Goal: Task Accomplishment & Management: Use online tool/utility

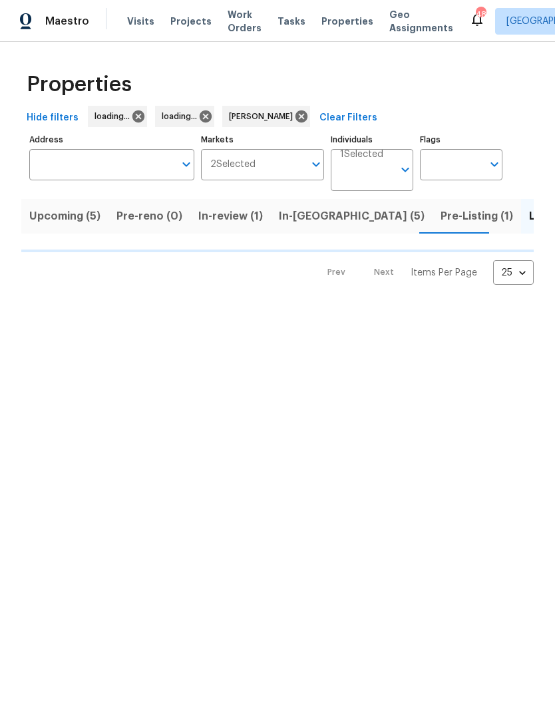
click at [250, 214] on span "In-review (1)" at bounding box center [230, 216] width 65 height 19
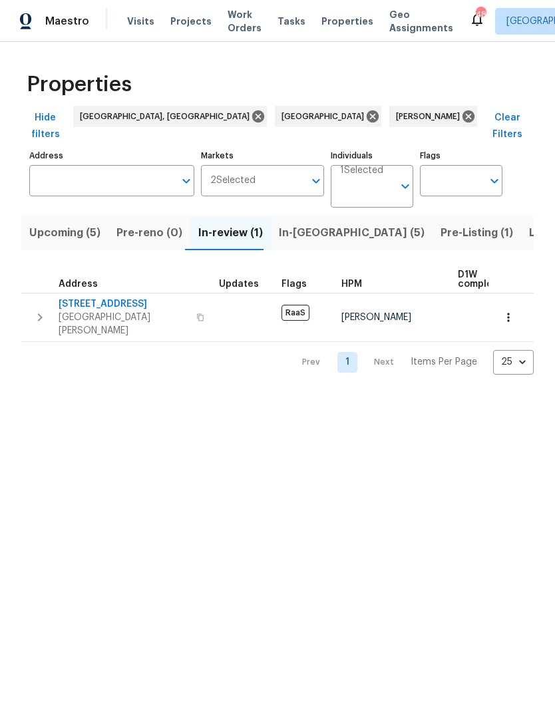
click at [302, 224] on span "In-[GEOGRAPHIC_DATA] (5)" at bounding box center [352, 233] width 146 height 19
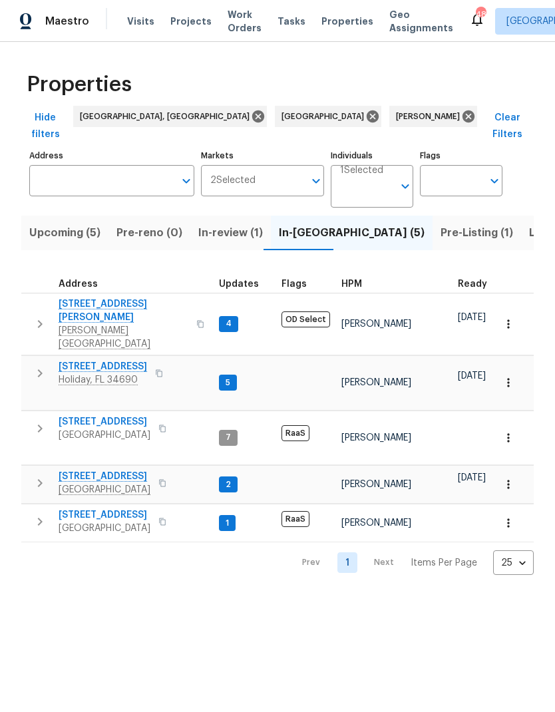
click at [39, 475] on icon "button" at bounding box center [40, 483] width 16 height 16
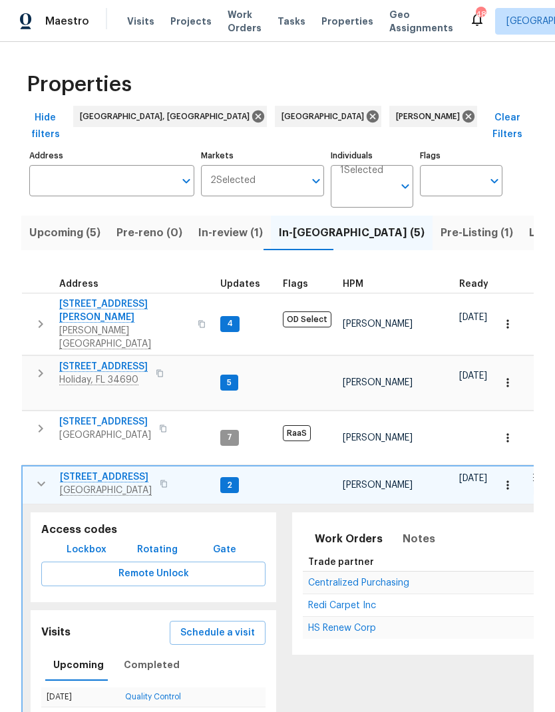
click at [197, 625] on span "Schedule a visit" at bounding box center [217, 633] width 75 height 17
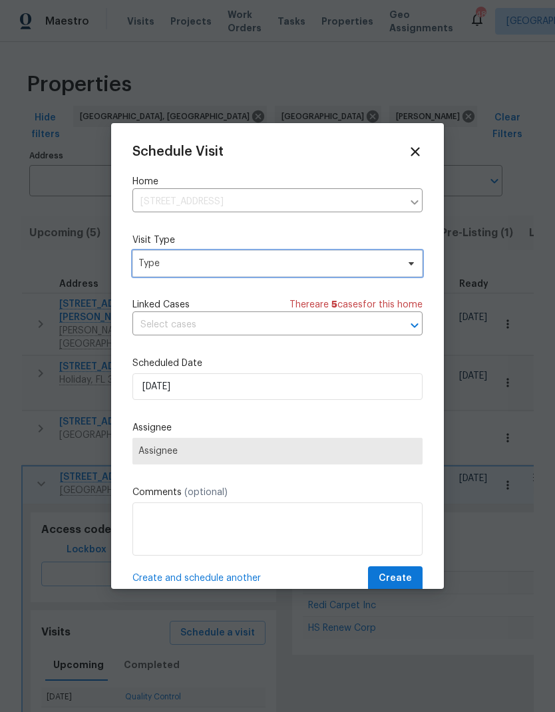
click at [154, 268] on span "Type" at bounding box center [268, 263] width 259 height 13
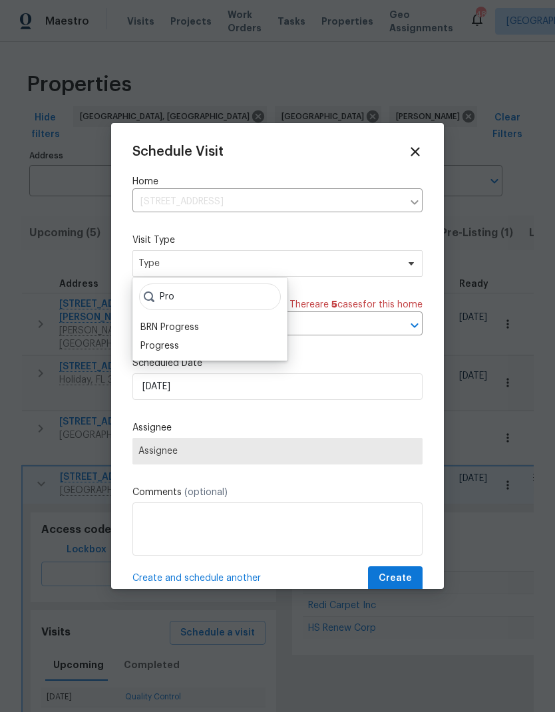
type input "Pro"
click at [144, 350] on div "Progress" at bounding box center [160, 346] width 39 height 13
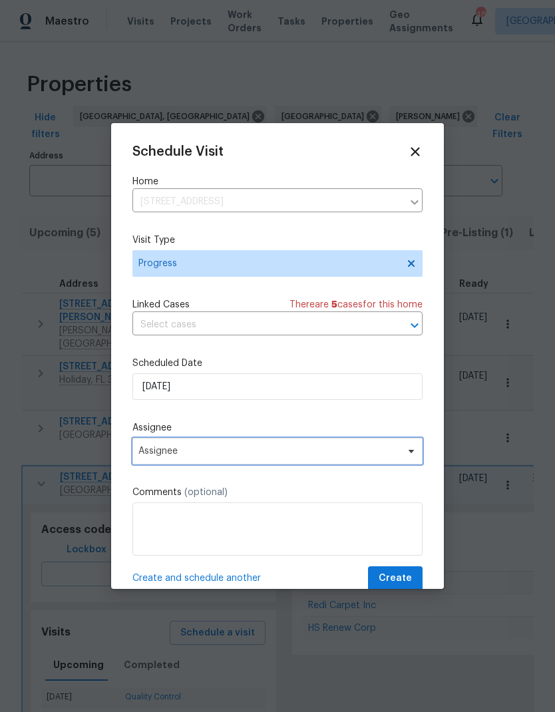
click at [153, 455] on span "Assignee" at bounding box center [269, 451] width 261 height 11
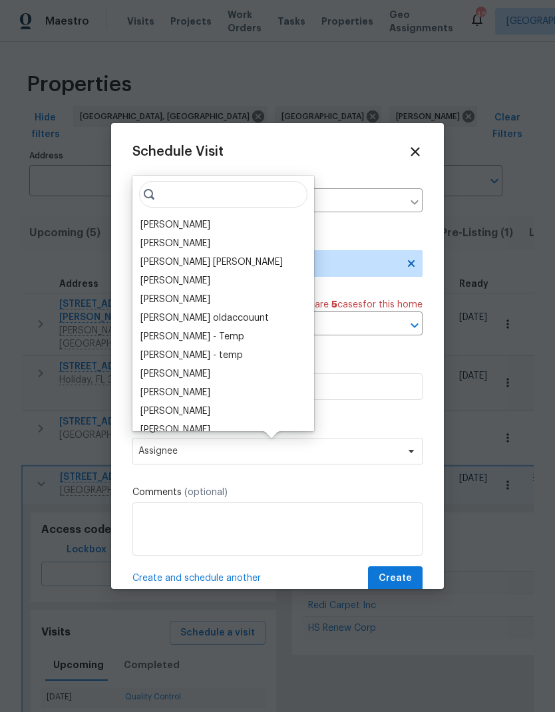
click at [142, 223] on div "[PERSON_NAME]" at bounding box center [176, 224] width 70 height 13
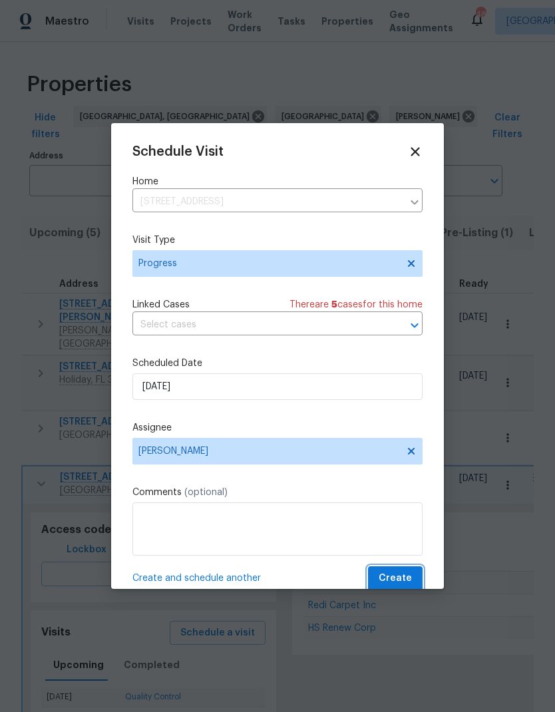
click at [416, 571] on button "Create" at bounding box center [395, 579] width 55 height 25
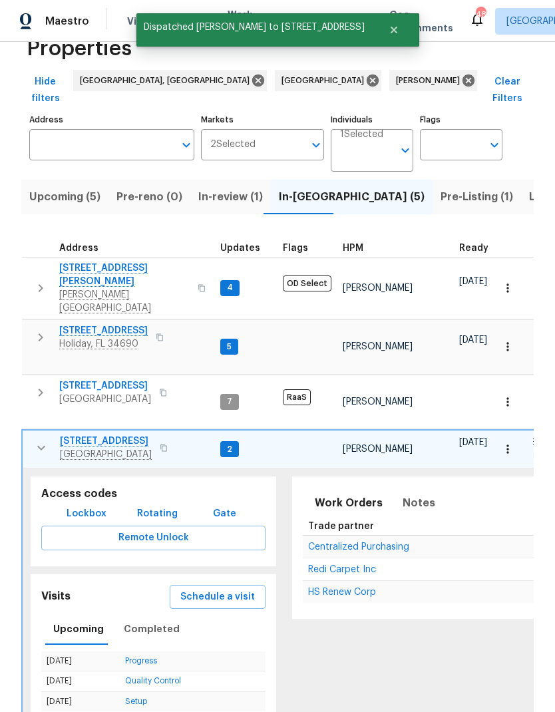
scroll to position [35, 0]
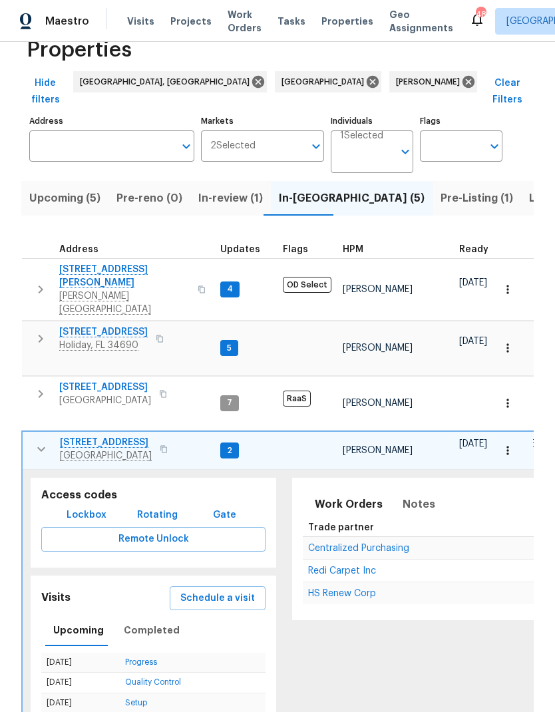
click at [529, 189] on span "Listed (42)" at bounding box center [558, 198] width 58 height 19
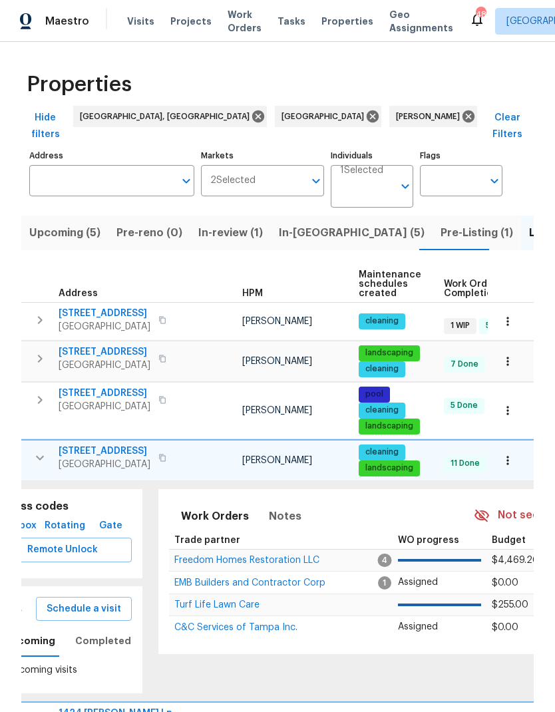
scroll to position [0, 17]
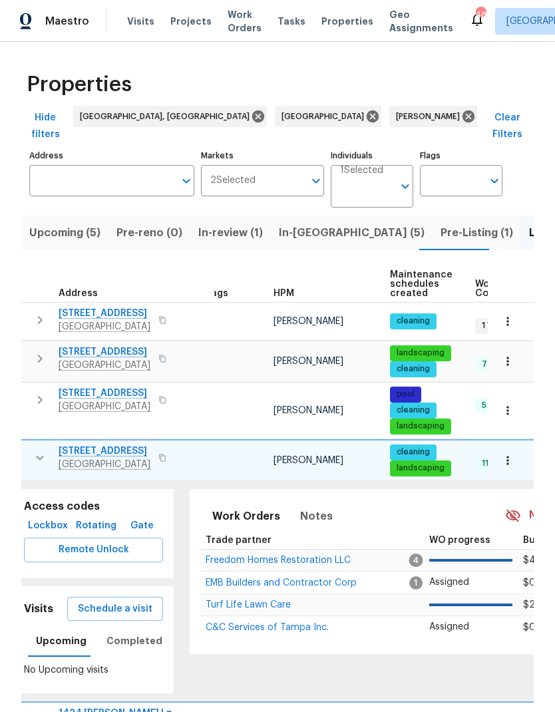
click at [36, 455] on icon "button" at bounding box center [40, 457] width 8 height 5
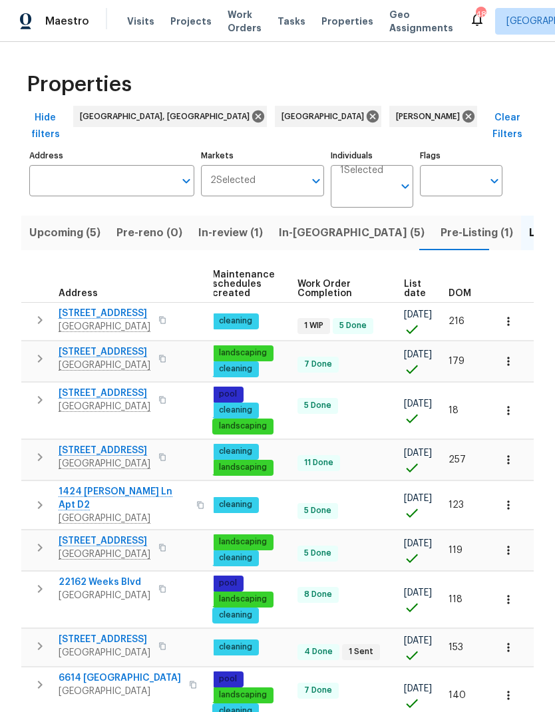
scroll to position [0, 194]
click at [461, 289] on span "DOM" at bounding box center [460, 293] width 23 height 9
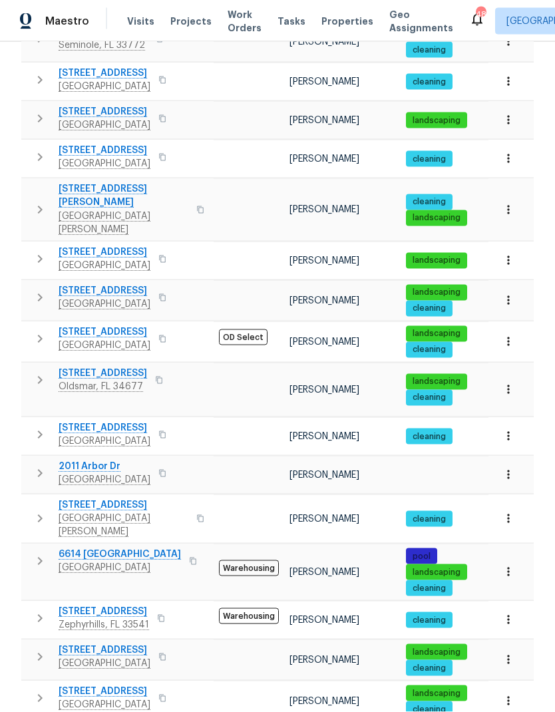
scroll to position [53, 0]
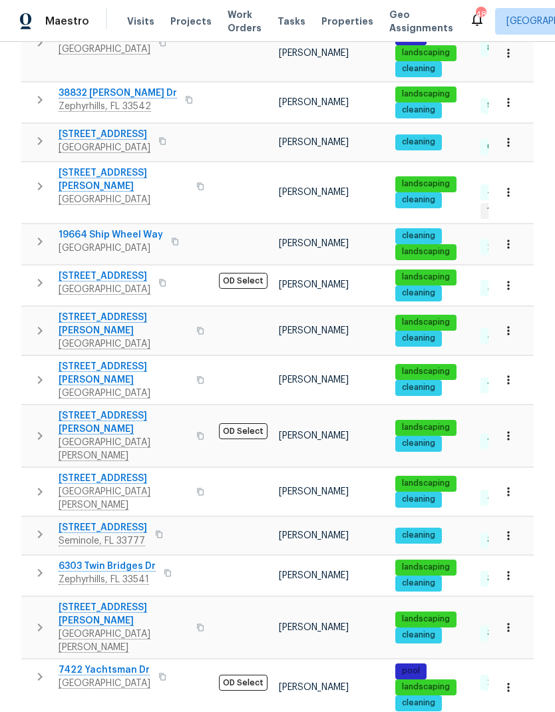
scroll to position [53, 0]
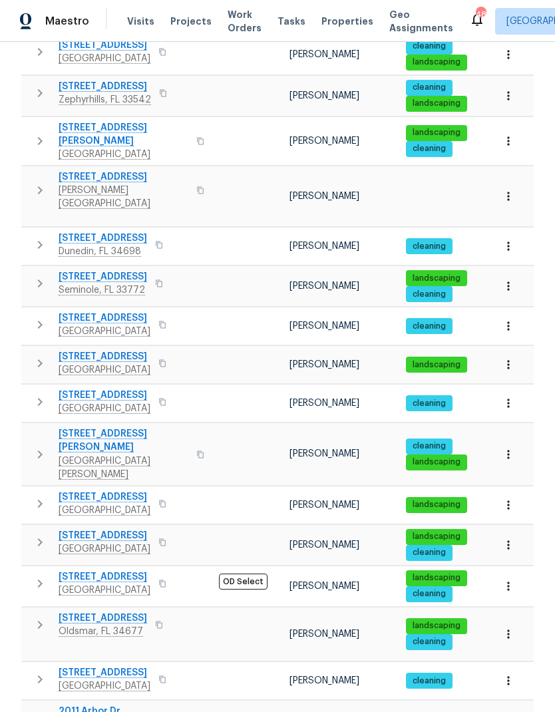
scroll to position [367, 0]
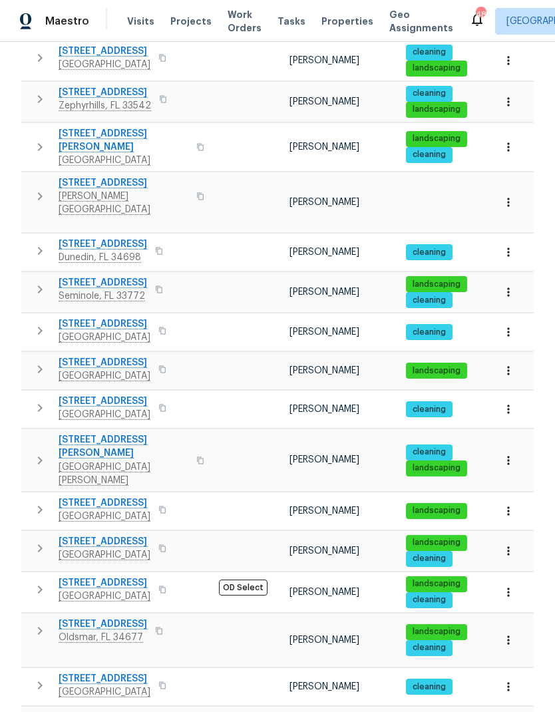
click at [41, 541] on icon "button" at bounding box center [40, 549] width 16 height 16
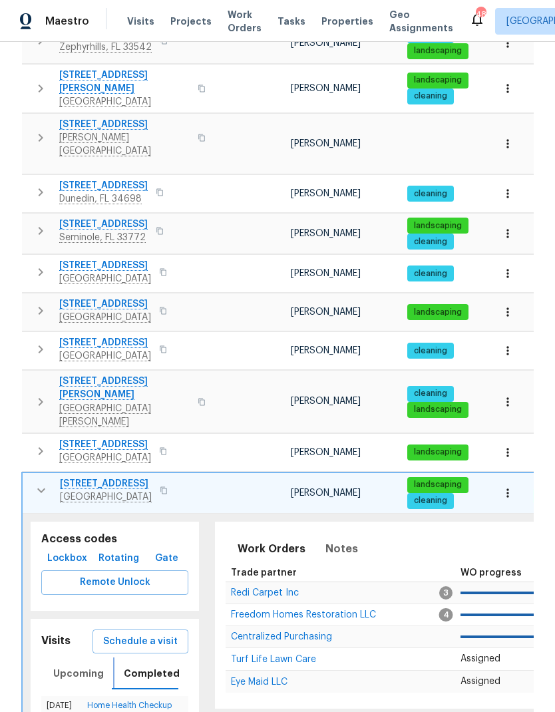
scroll to position [344, 0]
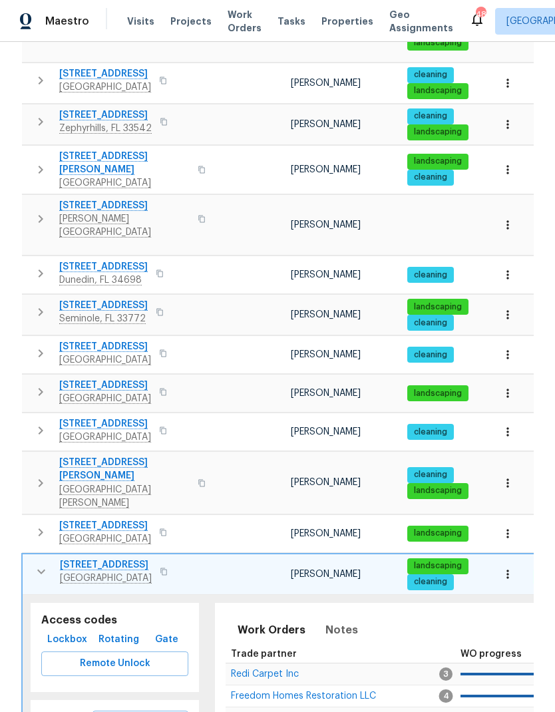
click at [39, 559] on button "button" at bounding box center [41, 572] width 27 height 27
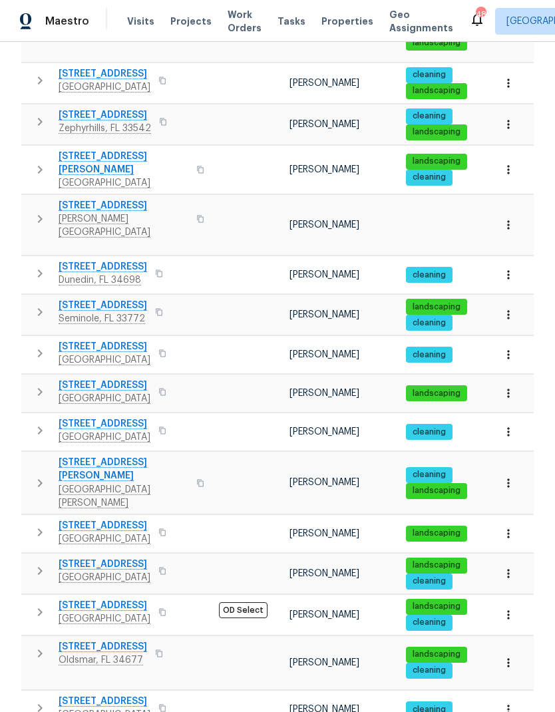
click at [40, 525] on icon "button" at bounding box center [40, 533] width 16 height 16
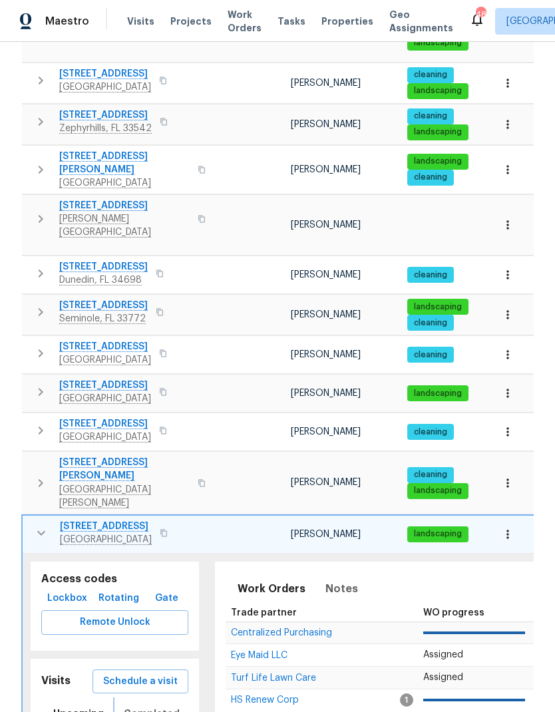
click at [133, 706] on span "Completed" at bounding box center [152, 714] width 56 height 17
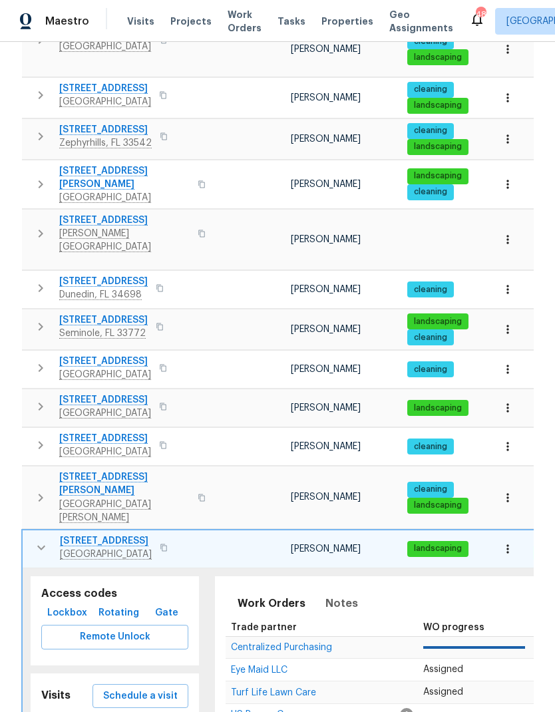
scroll to position [328, 0]
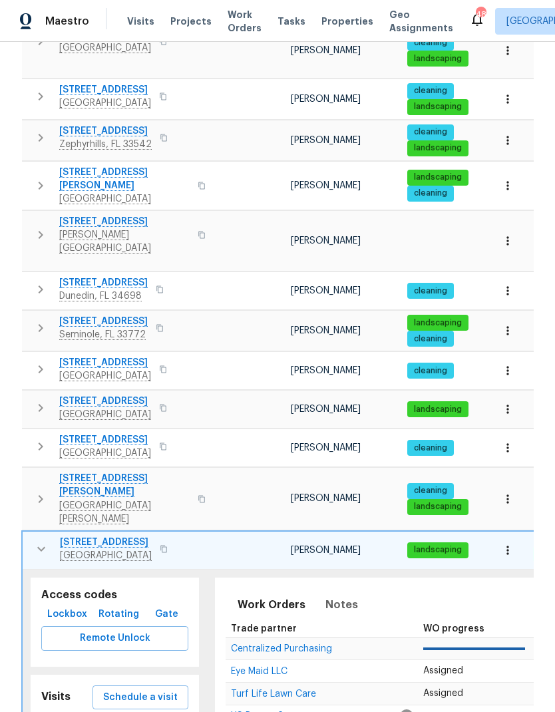
click at [43, 547] on icon "button" at bounding box center [41, 549] width 8 height 5
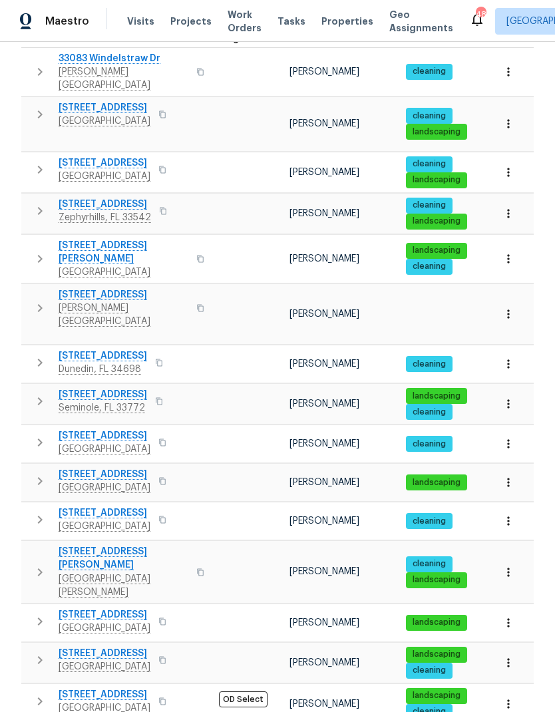
scroll to position [256, 0]
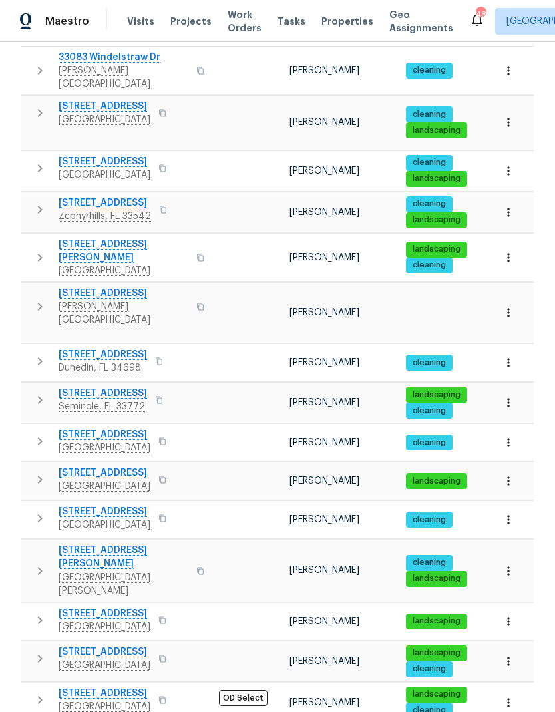
click at [38, 563] on icon "button" at bounding box center [40, 571] width 16 height 16
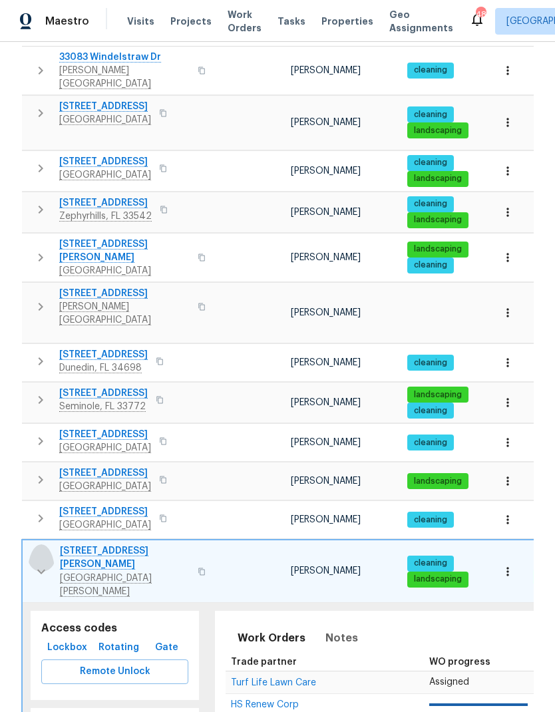
click at [34, 564] on icon "button" at bounding box center [41, 572] width 16 height 16
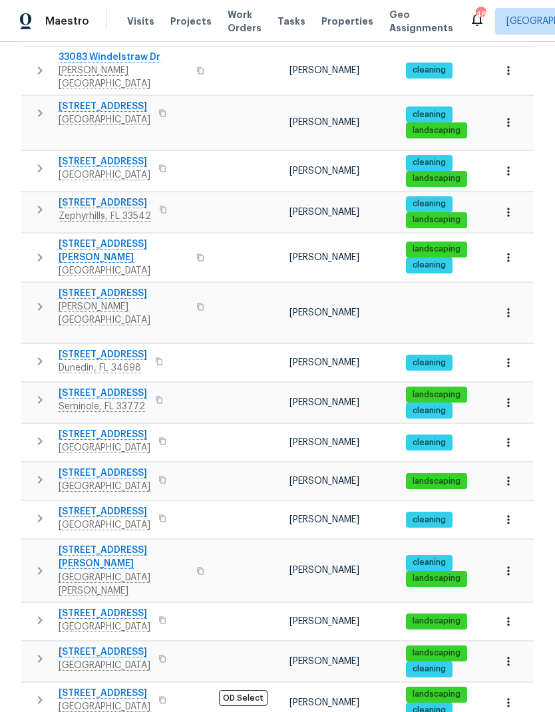
click at [38, 613] on icon "button" at bounding box center [40, 621] width 16 height 16
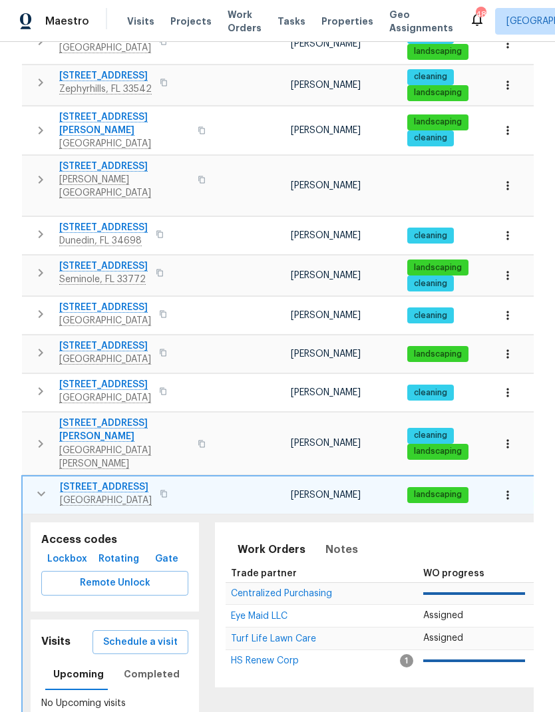
scroll to position [418, 0]
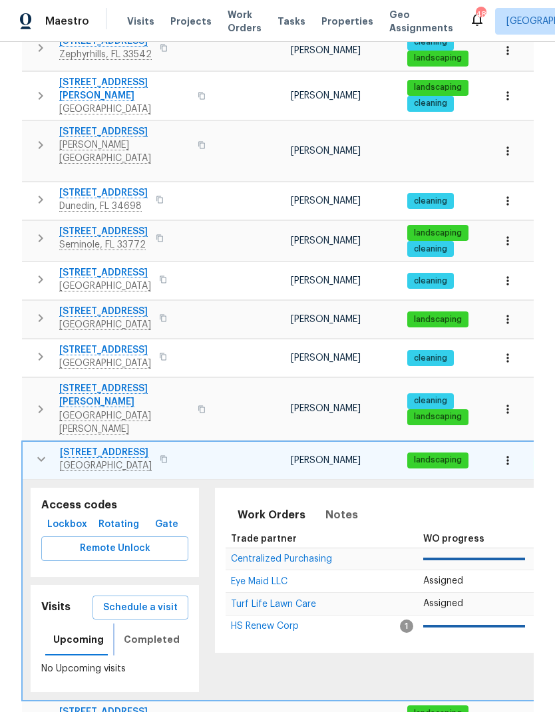
click at [126, 632] on span "Completed" at bounding box center [152, 640] width 56 height 17
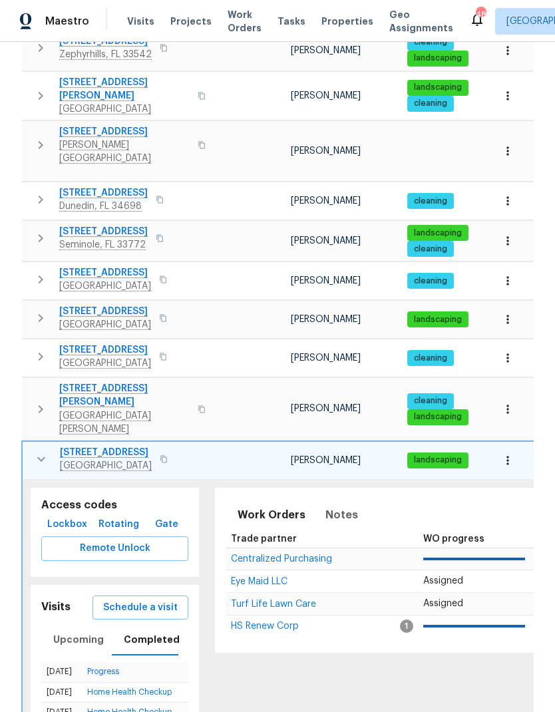
click at [35, 451] on icon "button" at bounding box center [41, 459] width 16 height 16
